Goal: Transaction & Acquisition: Book appointment/travel/reservation

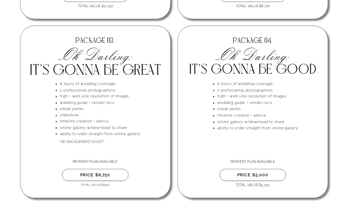
scroll to position [1537, 0]
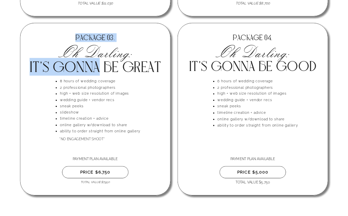
drag, startPoint x: 67, startPoint y: 34, endPoint x: 97, endPoint y: 69, distance: 46.3
click at [97, 70] on div "PRICE $5,000 TOTAL VALUE $5,750 timeline creation + advice online gallery w/dow…" at bounding box center [174, 118] width 348 height 181
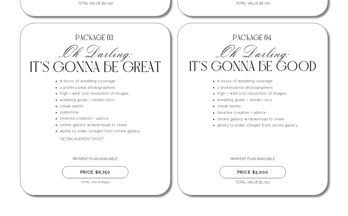
click at [124, 105] on li "sneak peeks" at bounding box center [111, 106] width 103 height 6
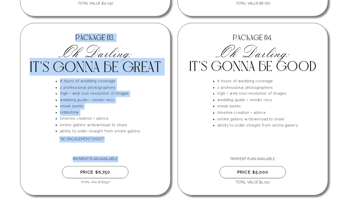
drag, startPoint x: 72, startPoint y: 34, endPoint x: 105, endPoint y: 137, distance: 107.6
click at [105, 137] on div "PRICE $5,000 TOTAL VALUE $5,750 timeline creation + advice online gallery w/dow…" at bounding box center [174, 118] width 348 height 181
copy div "PACKAGE 03. IT'S GONNA BE GREAT 8 hours of wedding coverage 2 professional phot…"
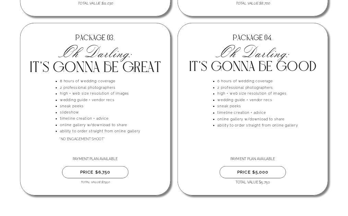
click at [118, 140] on p "*NO ENGAGEMENT SHOOT*" at bounding box center [101, 138] width 84 height 5
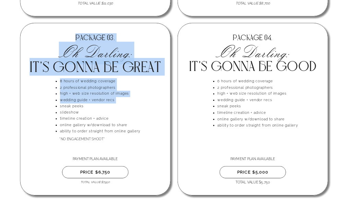
drag, startPoint x: 143, startPoint y: 131, endPoint x: 58, endPoint y: 105, distance: 88.7
click at [58, 105] on div "PRICE $5,000 TOTAL VALUE $5,750 timeline creation + advice online gallery w/dow…" at bounding box center [174, 118] width 348 height 181
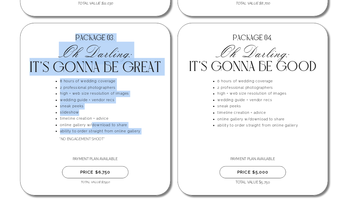
drag, startPoint x: 61, startPoint y: 117, endPoint x: 93, endPoint y: 127, distance: 33.2
click at [93, 127] on div "PRICE $5,000 TOTAL VALUE $5,750 timeline creation + advice online gallery w/dow…" at bounding box center [174, 118] width 348 height 181
click at [93, 127] on li "online gallery w/download to share" at bounding box center [111, 125] width 103 height 6
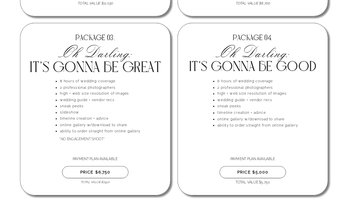
drag, startPoint x: 58, startPoint y: 117, endPoint x: 75, endPoint y: 123, distance: 17.6
click at [75, 124] on div "8 hours of wedding coverage 2 professional photographers high + web size resolu…" at bounding box center [107, 101] width 112 height 46
drag, startPoint x: 67, startPoint y: 120, endPoint x: 93, endPoint y: 120, distance: 25.7
click at [93, 120] on div "8 hours of wedding coverage 2 professional photographers high + web size resolu…" at bounding box center [107, 101] width 112 height 46
drag, startPoint x: 60, startPoint y: 120, endPoint x: 93, endPoint y: 123, distance: 32.8
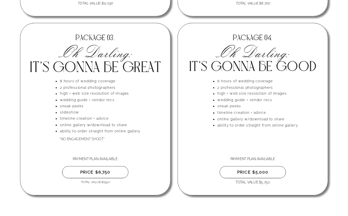
click at [93, 123] on div "8 hours of wedding coverage 2 professional photographers high + web size resolu…" at bounding box center [107, 101] width 112 height 46
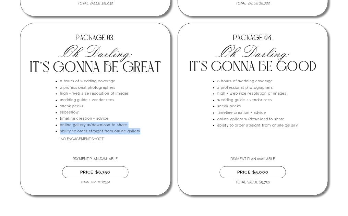
drag, startPoint x: 141, startPoint y: 132, endPoint x: 59, endPoint y: 125, distance: 82.3
click at [59, 125] on ul "timeline creation + advice online gallery w/download to share ability to order …" at bounding box center [109, 125] width 107 height 19
copy ul "online gallery w/download to share ability to order straight from online gallery"
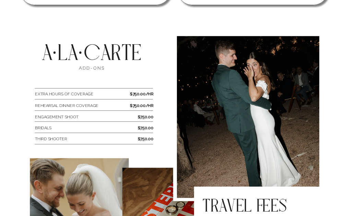
scroll to position [1729, 0]
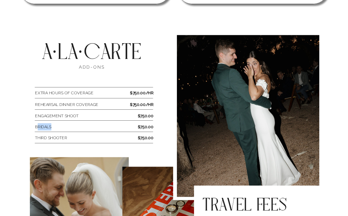
drag, startPoint x: 38, startPoint y: 127, endPoint x: 138, endPoint y: 124, distance: 100.2
click at [139, 124] on div "BOOK A FREE CONSULTATION! No travel fees will be added within a 75 mile radius …" at bounding box center [174, 198] width 348 height 363
click at [151, 128] on b "$750.00" at bounding box center [146, 127] width 16 height 5
click at [145, 126] on b "$750.00" at bounding box center [146, 127] width 16 height 5
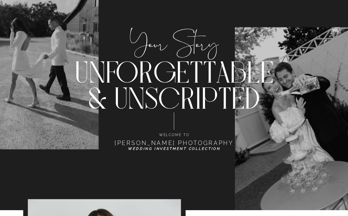
scroll to position [0, 0]
